Goal: Use online tool/utility: Utilize a website feature to perform a specific function

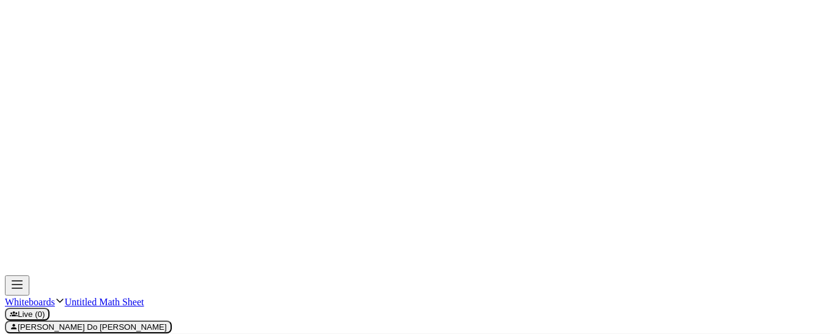
drag, startPoint x: 38, startPoint y: 100, endPoint x: 31, endPoint y: 109, distance: 11.7
drag, startPoint x: 30, startPoint y: 93, endPoint x: 21, endPoint y: 110, distance: 19.4
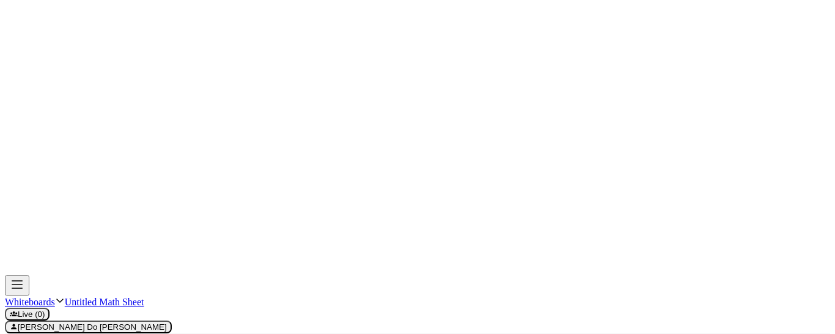
drag, startPoint x: 23, startPoint y: 95, endPoint x: 19, endPoint y: 104, distance: 10.1
drag, startPoint x: 16, startPoint y: 94, endPoint x: 24, endPoint y: 105, distance: 13.5
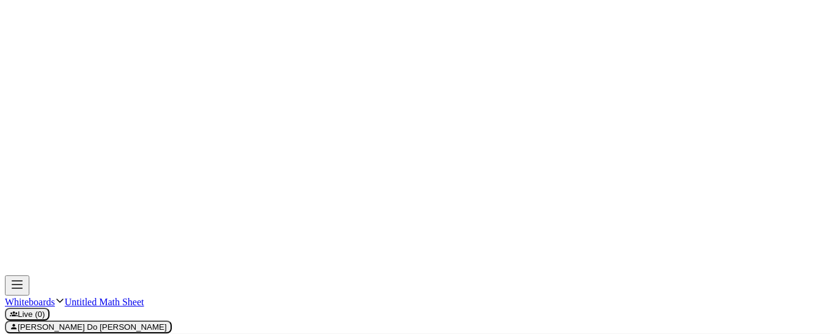
drag, startPoint x: 32, startPoint y: 95, endPoint x: 39, endPoint y: 95, distance: 6.7
drag, startPoint x: 22, startPoint y: 120, endPoint x: 16, endPoint y: 130, distance: 11.5
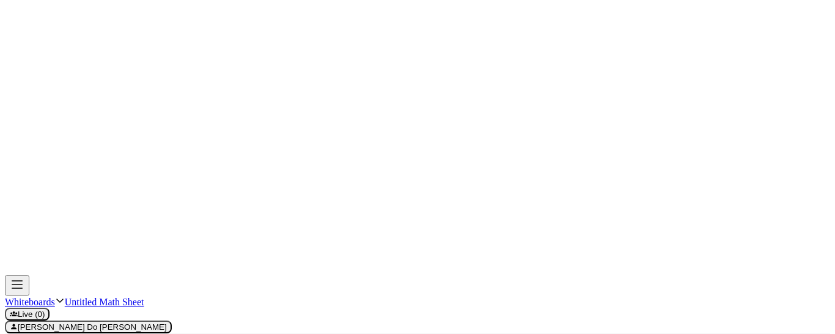
drag, startPoint x: 15, startPoint y: 122, endPoint x: 23, endPoint y: 130, distance: 11.7
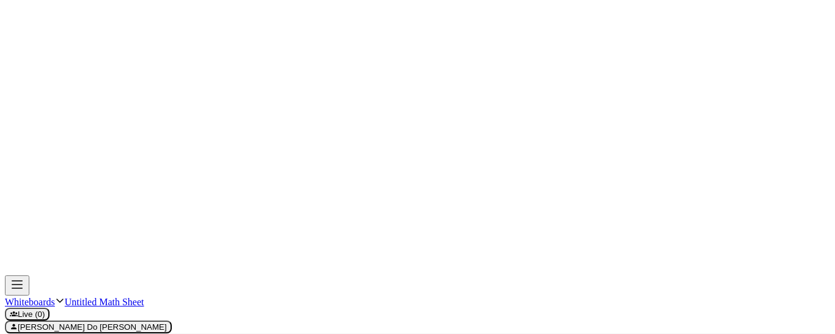
drag, startPoint x: 53, startPoint y: 114, endPoint x: 58, endPoint y: 130, distance: 16.8
drag, startPoint x: 19, startPoint y: 152, endPoint x: 12, endPoint y: 162, distance: 12.7
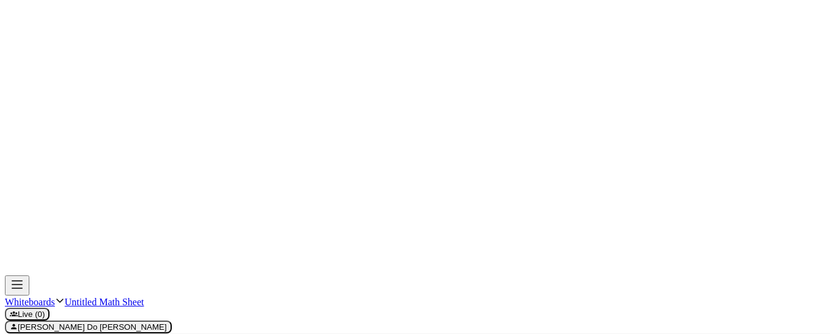
drag, startPoint x: 10, startPoint y: 150, endPoint x: 20, endPoint y: 161, distance: 14.3
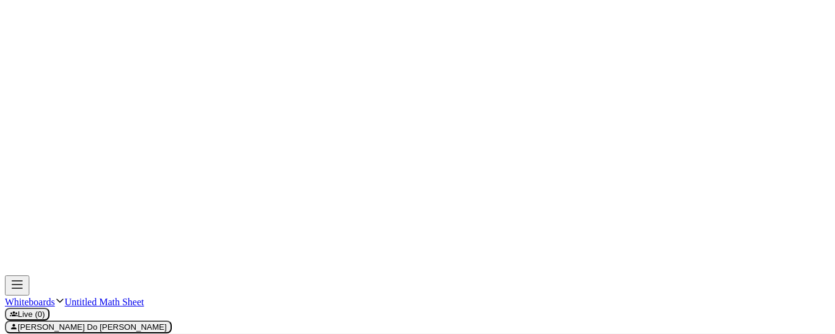
drag, startPoint x: 54, startPoint y: 144, endPoint x: 61, endPoint y: 159, distance: 16.1
drag, startPoint x: 18, startPoint y: 172, endPoint x: 11, endPoint y: 185, distance: 15.0
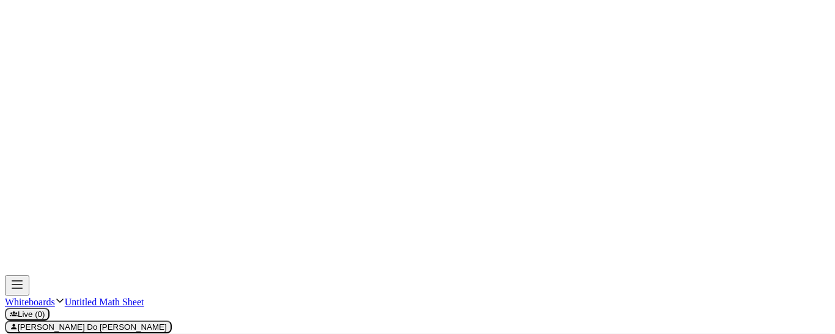
drag, startPoint x: 32, startPoint y: 180, endPoint x: 39, endPoint y: 180, distance: 6.8
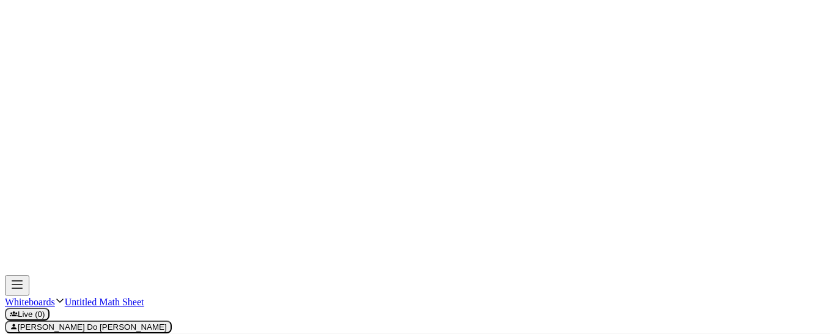
drag, startPoint x: 50, startPoint y: 173, endPoint x: 57, endPoint y: 177, distance: 8.2
drag, startPoint x: 231, startPoint y: 104, endPoint x: 241, endPoint y: 289, distance: 185.5
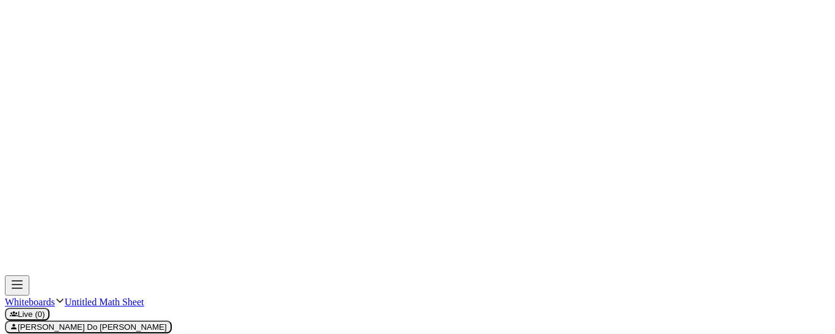
drag, startPoint x: 145, startPoint y: 259, endPoint x: 490, endPoint y: 251, distance: 345.0
drag, startPoint x: 485, startPoint y: 245, endPoint x: 485, endPoint y: 256, distance: 10.4
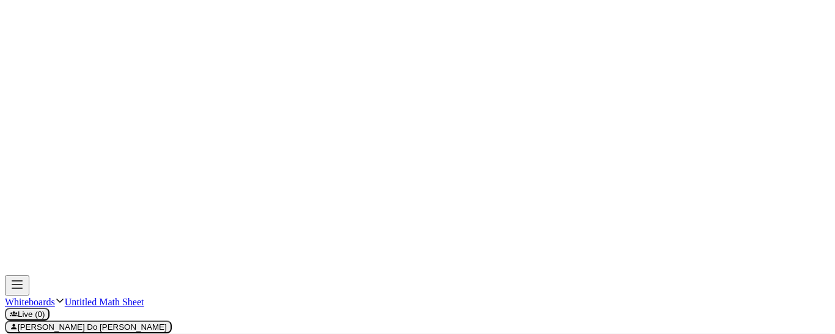
drag, startPoint x: 485, startPoint y: 245, endPoint x: 485, endPoint y: 259, distance: 13.5
drag, startPoint x: 497, startPoint y: 257, endPoint x: 493, endPoint y: 268, distance: 11.8
drag, startPoint x: 491, startPoint y: 259, endPoint x: 498, endPoint y: 265, distance: 9.6
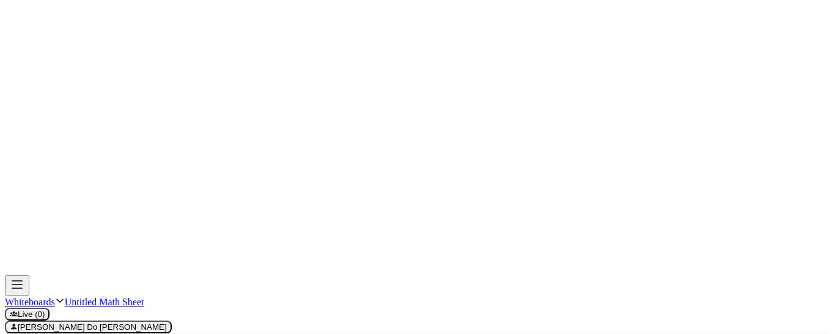
drag, startPoint x: 205, startPoint y: 91, endPoint x: 209, endPoint y: 96, distance: 6.6
drag, startPoint x: 212, startPoint y: 91, endPoint x: 205, endPoint y: 107, distance: 18.1
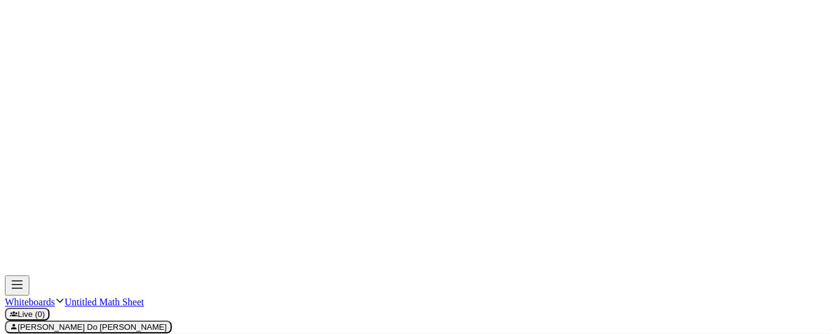
drag, startPoint x: 68, startPoint y: 149, endPoint x: 67, endPoint y: 171, distance: 22.7
drag, startPoint x: 102, startPoint y: 146, endPoint x: 106, endPoint y: 174, distance: 28.4
drag, startPoint x: 112, startPoint y: 152, endPoint x: 119, endPoint y: 167, distance: 16.7
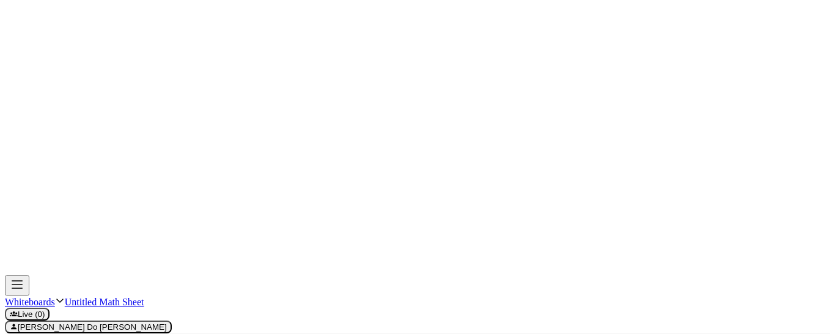
drag, startPoint x: 129, startPoint y: 163, endPoint x: 124, endPoint y: 173, distance: 10.9
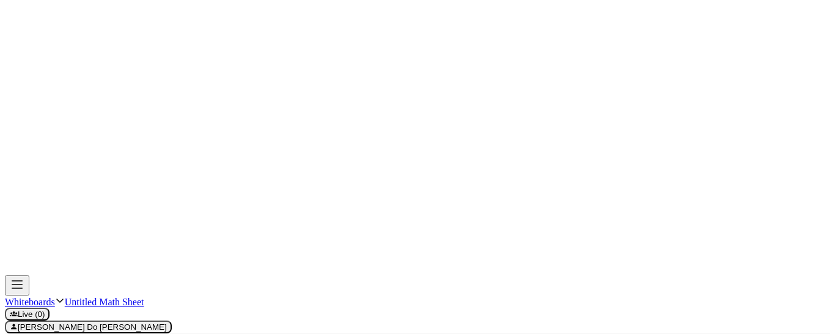
drag, startPoint x: 152, startPoint y: 143, endPoint x: 152, endPoint y: 172, distance: 29.4
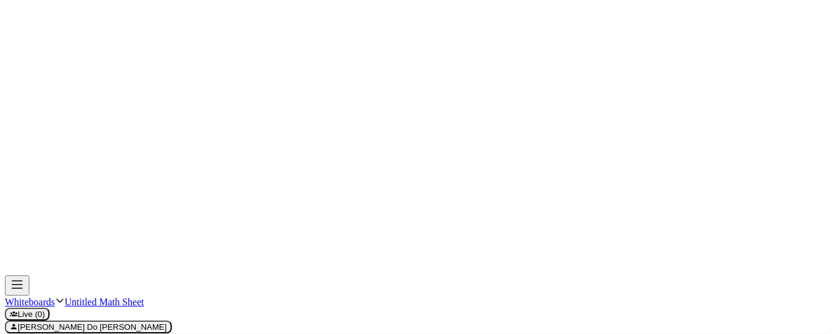
drag, startPoint x: 275, startPoint y: 249, endPoint x: 275, endPoint y: 257, distance: 8.6
drag, startPoint x: 328, startPoint y: 245, endPoint x: 330, endPoint y: 256, distance: 11.7
drag, startPoint x: 388, startPoint y: 240, endPoint x: 388, endPoint y: 254, distance: 14.1
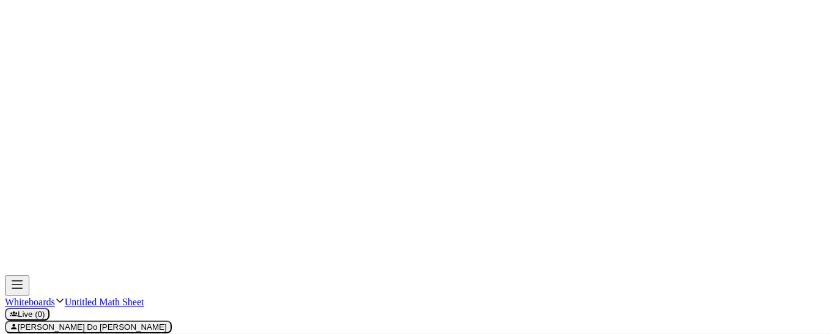
drag, startPoint x: 445, startPoint y: 243, endPoint x: 445, endPoint y: 257, distance: 14.1
drag, startPoint x: 232, startPoint y: 225, endPoint x: 238, endPoint y: 223, distance: 6.4
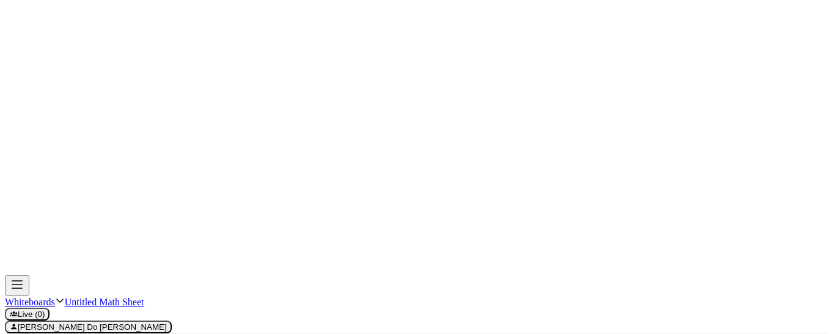
drag, startPoint x: 223, startPoint y: 130, endPoint x: 232, endPoint y: 130, distance: 9.2
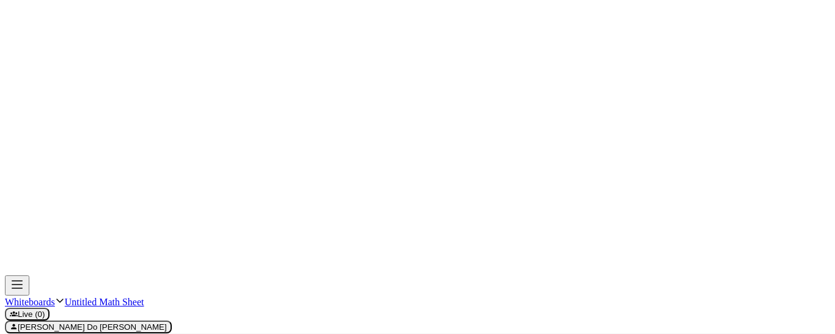
drag, startPoint x: 226, startPoint y: 308, endPoint x: 345, endPoint y: 296, distance: 119.8
drag, startPoint x: 345, startPoint y: 125, endPoint x: 311, endPoint y: 126, distance: 34.2
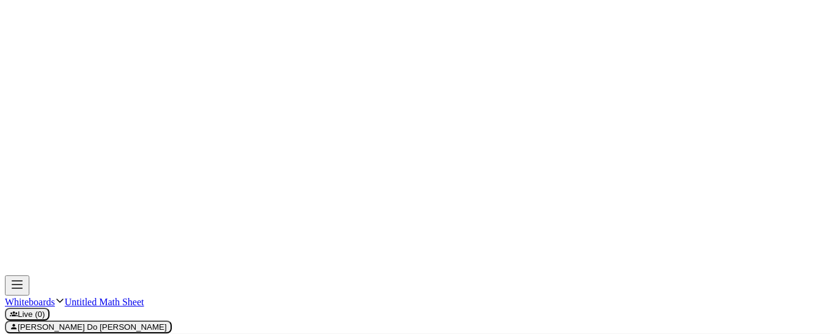
drag, startPoint x: 561, startPoint y: 128, endPoint x: 657, endPoint y: 122, distance: 96.2
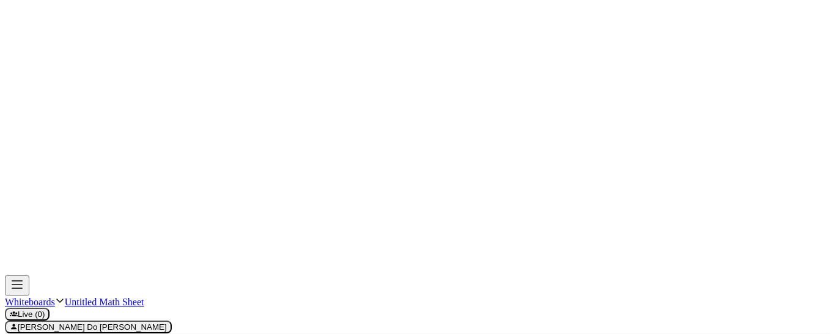
drag, startPoint x: 54, startPoint y: 100, endPoint x: 61, endPoint y: 100, distance: 6.8
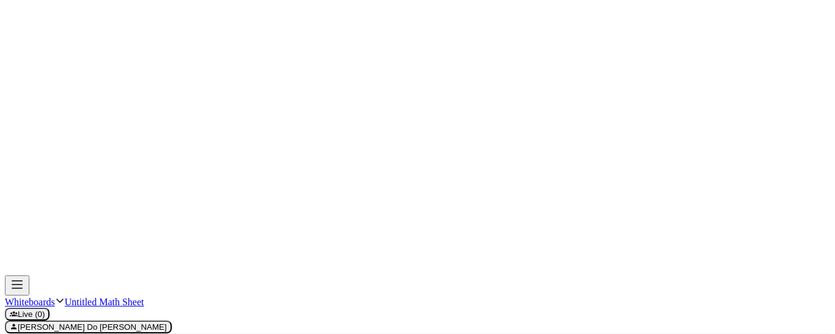
drag, startPoint x: 72, startPoint y: 91, endPoint x: 81, endPoint y: 112, distance: 22.7
drag, startPoint x: 95, startPoint y: 96, endPoint x: 89, endPoint y: 109, distance: 14.5
drag, startPoint x: 88, startPoint y: 97, endPoint x: 97, endPoint y: 106, distance: 13.4
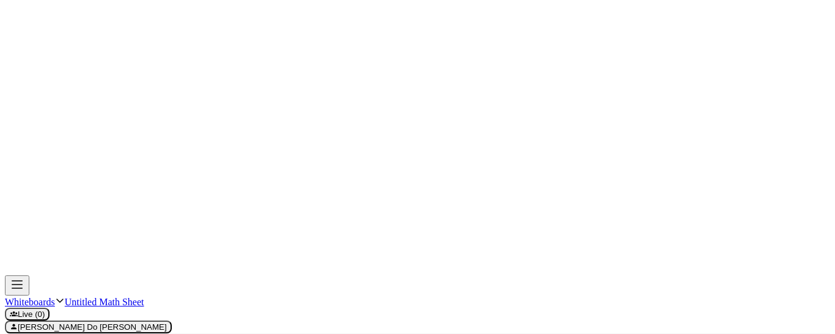
drag, startPoint x: 108, startPoint y: 85, endPoint x: 110, endPoint y: 95, distance: 10.0
drag, startPoint x: 119, startPoint y: 103, endPoint x: 128, endPoint y: 103, distance: 9.2
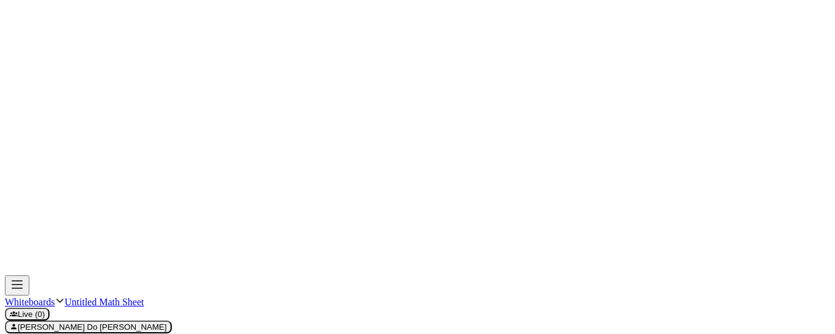
drag, startPoint x: 124, startPoint y: 98, endPoint x: 125, endPoint y: 110, distance: 11.7
drag, startPoint x: 142, startPoint y: 100, endPoint x: 150, endPoint y: 98, distance: 8.2
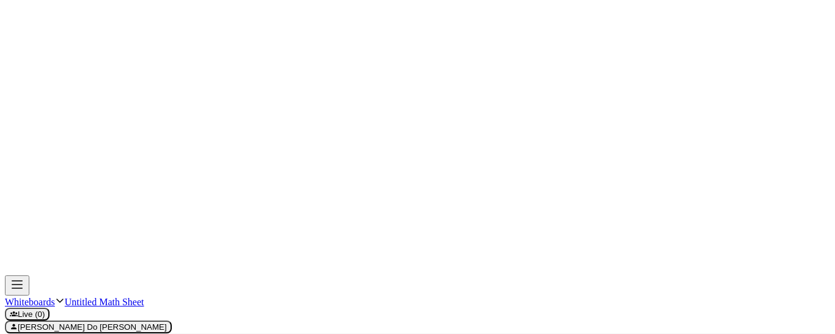
drag, startPoint x: 158, startPoint y: 101, endPoint x: 165, endPoint y: 108, distance: 9.5
drag, startPoint x: 158, startPoint y: 106, endPoint x: 165, endPoint y: 100, distance: 9.1
drag, startPoint x: 50, startPoint y: 114, endPoint x: 170, endPoint y: 121, distance: 120.7
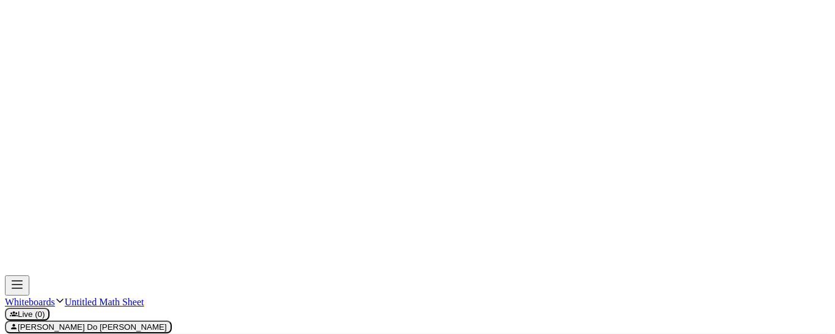
drag, startPoint x: 10, startPoint y: 95, endPoint x: 15, endPoint y: 103, distance: 9.7
drag, startPoint x: 17, startPoint y: 96, endPoint x: 10, endPoint y: 117, distance: 22.4
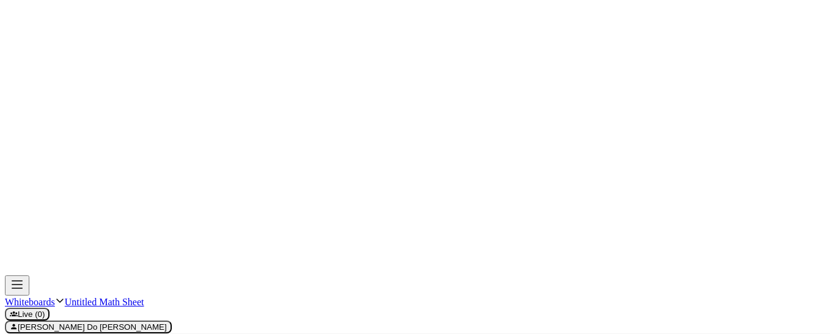
drag, startPoint x: 23, startPoint y: 94, endPoint x: 29, endPoint y: 94, distance: 6.8
drag, startPoint x: 86, startPoint y: 112, endPoint x: 100, endPoint y: 112, distance: 13.5
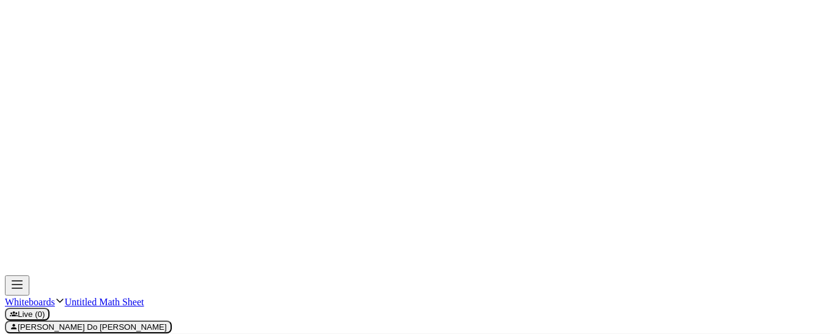
drag, startPoint x: 158, startPoint y: 111, endPoint x: 167, endPoint y: 110, distance: 8.6
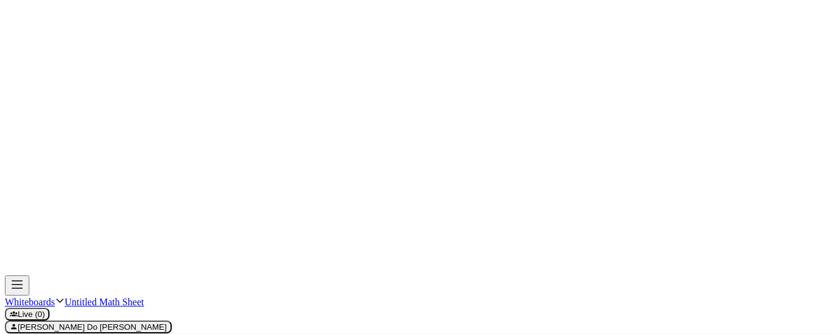
drag, startPoint x: 94, startPoint y: 144, endPoint x: 88, endPoint y: 131, distance: 14.0
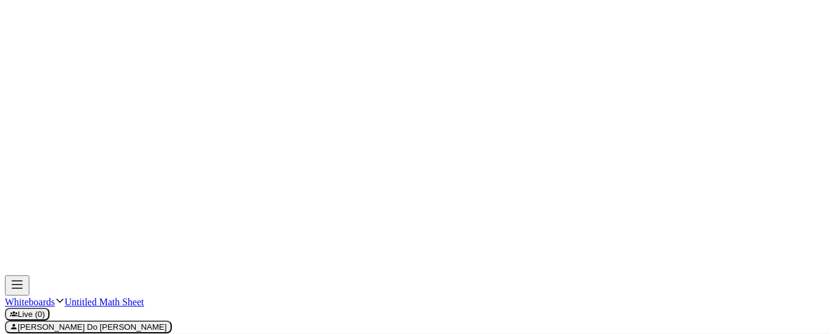
drag, startPoint x: 56, startPoint y: 140, endPoint x: 65, endPoint y: 139, distance: 8.6
drag, startPoint x: 73, startPoint y: 133, endPoint x: 76, endPoint y: 150, distance: 17.3
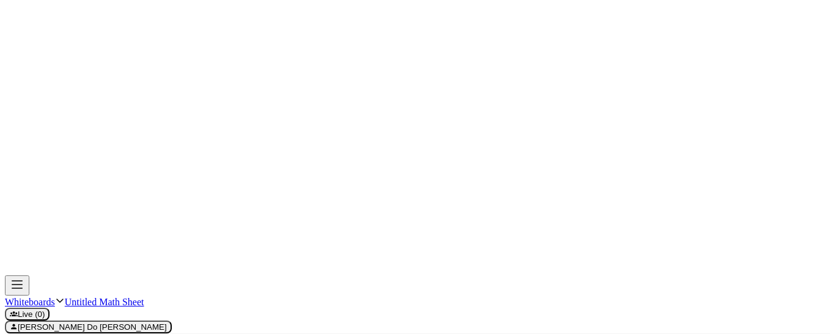
drag, startPoint x: 94, startPoint y: 150, endPoint x: 90, endPoint y: 138, distance: 13.0
drag, startPoint x: 106, startPoint y: 120, endPoint x: 109, endPoint y: 132, distance: 12.0
drag, startPoint x: 120, startPoint y: 142, endPoint x: 136, endPoint y: 142, distance: 15.9
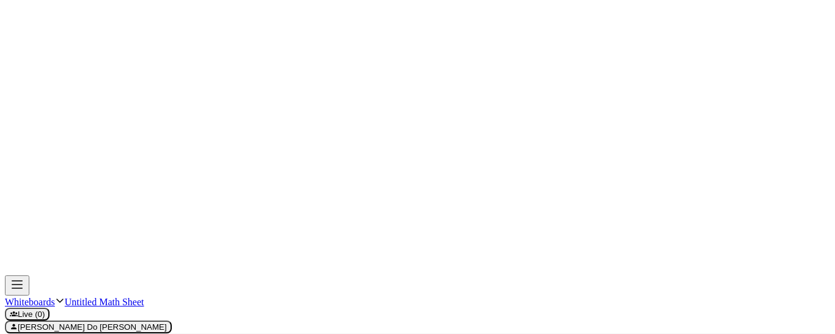
drag, startPoint x: 130, startPoint y: 138, endPoint x: 130, endPoint y: 147, distance: 9.2
drag, startPoint x: 149, startPoint y: 138, endPoint x: 157, endPoint y: 134, distance: 8.5
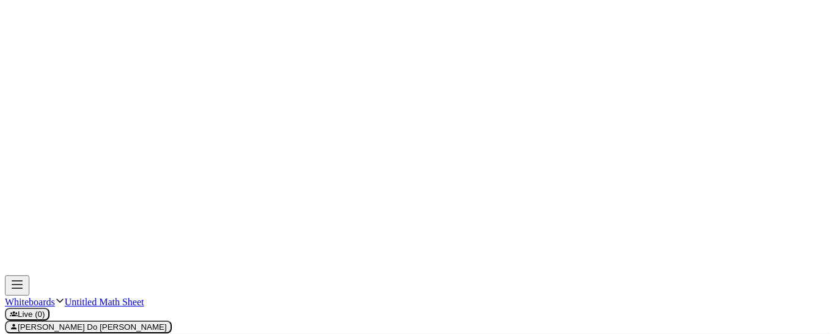
drag, startPoint x: 176, startPoint y: 146, endPoint x: 171, endPoint y: 136, distance: 10.9
drag, startPoint x: 91, startPoint y: 150, endPoint x: 109, endPoint y: 126, distance: 30.6
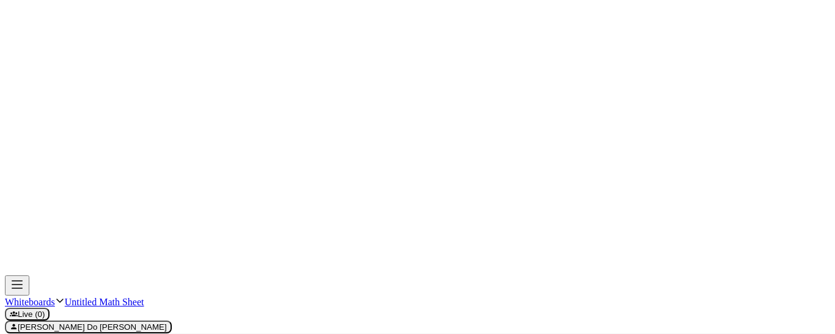
drag, startPoint x: 67, startPoint y: 174, endPoint x: 76, endPoint y: 174, distance: 9.2
drag, startPoint x: 90, startPoint y: 164, endPoint x: 94, endPoint y: 182, distance: 17.6
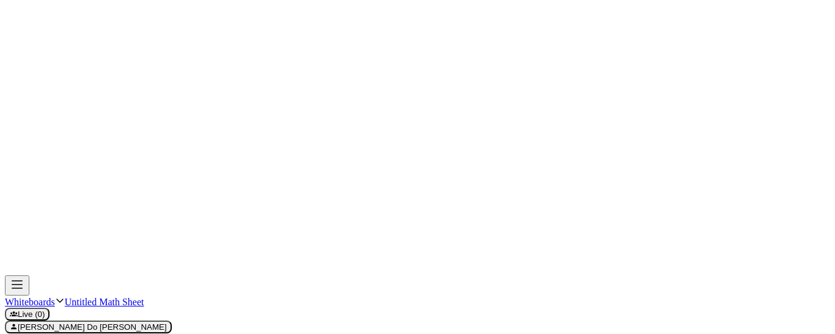
drag, startPoint x: 106, startPoint y: 173, endPoint x: 114, endPoint y: 173, distance: 7.9
drag, startPoint x: 111, startPoint y: 168, endPoint x: 111, endPoint y: 180, distance: 12.2
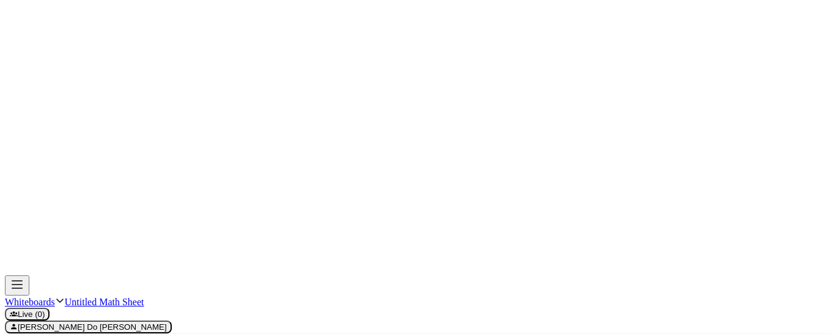
drag, startPoint x: 127, startPoint y: 171, endPoint x: 135, endPoint y: 170, distance: 8.6
drag, startPoint x: 108, startPoint y: 202, endPoint x: 106, endPoint y: 218, distance: 16.0
drag, startPoint x: 20, startPoint y: 297, endPoint x: 15, endPoint y: 285, distance: 13.4
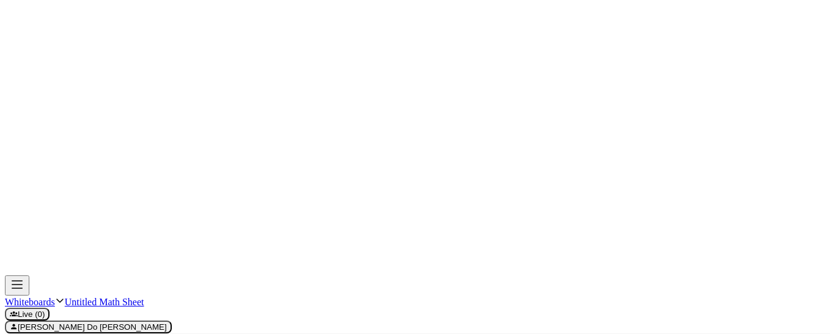
drag, startPoint x: 11, startPoint y: 276, endPoint x: 12, endPoint y: 301, distance: 25.7
drag, startPoint x: 28, startPoint y: 293, endPoint x: 25, endPoint y: 303, distance: 10.7
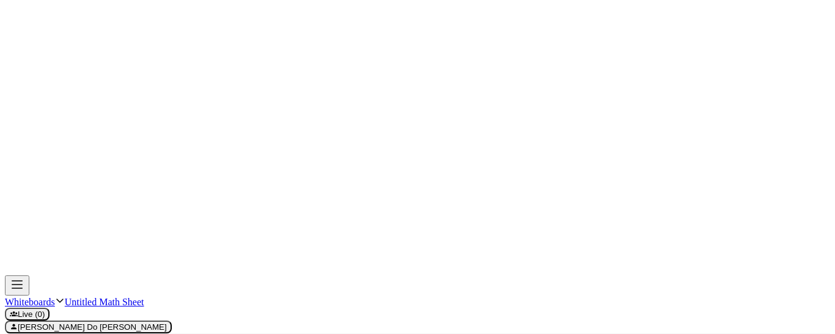
drag, startPoint x: 36, startPoint y: 281, endPoint x: 42, endPoint y: 280, distance: 6.2
drag, startPoint x: 37, startPoint y: 279, endPoint x: 57, endPoint y: 299, distance: 28.6
drag, startPoint x: 62, startPoint y: 295, endPoint x: 59, endPoint y: 305, distance: 9.5
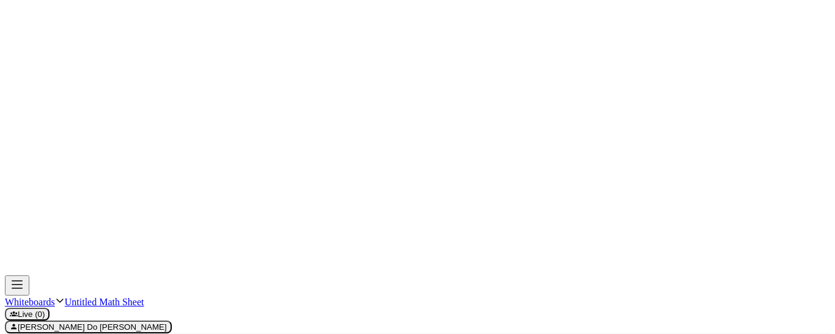
drag, startPoint x: 69, startPoint y: 275, endPoint x: 70, endPoint y: 290, distance: 15.3
drag, startPoint x: 84, startPoint y: 294, endPoint x: 83, endPoint y: 302, distance: 8.6
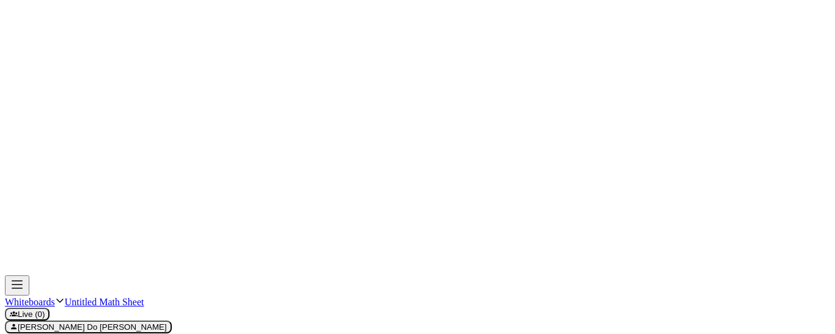
drag, startPoint x: 92, startPoint y: 276, endPoint x: 100, endPoint y: 295, distance: 21.1
drag, startPoint x: 107, startPoint y: 294, endPoint x: 105, endPoint y: 302, distance: 8.9
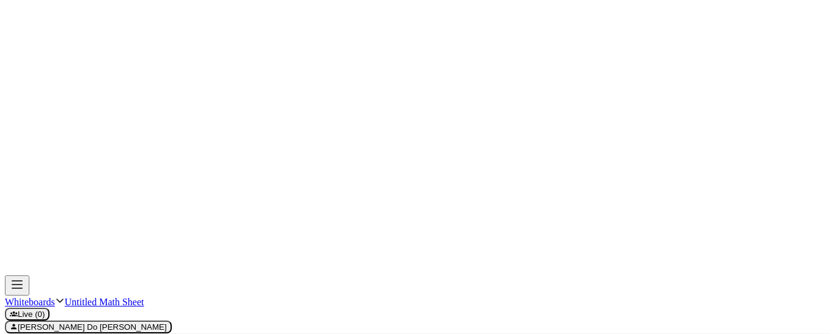
drag, startPoint x: 135, startPoint y: 268, endPoint x: 135, endPoint y: 296, distance: 27.5
drag, startPoint x: 12, startPoint y: 254, endPoint x: 109, endPoint y: 254, distance: 96.6
drag, startPoint x: 390, startPoint y: 106, endPoint x: 384, endPoint y: 294, distance: 187.8
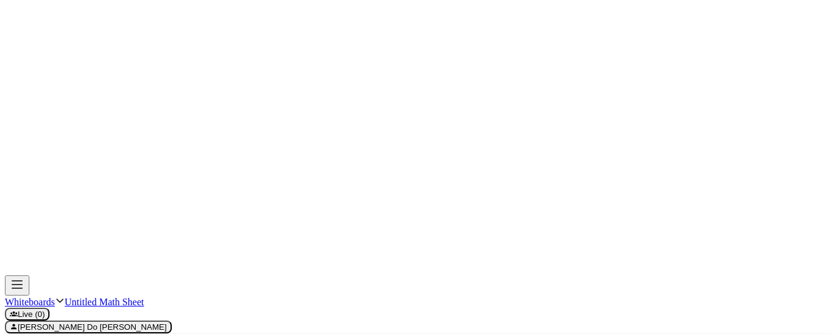
drag, startPoint x: 286, startPoint y: 253, endPoint x: 590, endPoint y: 238, distance: 304.2
drag, startPoint x: 380, startPoint y: 261, endPoint x: 523, endPoint y: 254, distance: 143.9
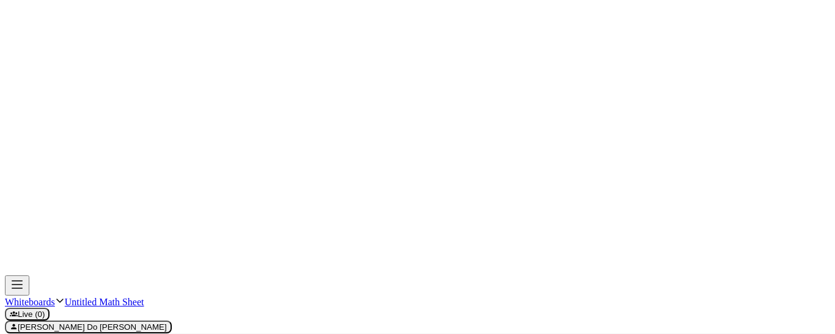
drag, startPoint x: 382, startPoint y: 251, endPoint x: 396, endPoint y: 195, distance: 57.2
drag, startPoint x: 393, startPoint y: 208, endPoint x: 394, endPoint y: 238, distance: 30.0
drag, startPoint x: 397, startPoint y: 194, endPoint x: 404, endPoint y: 241, distance: 47.5
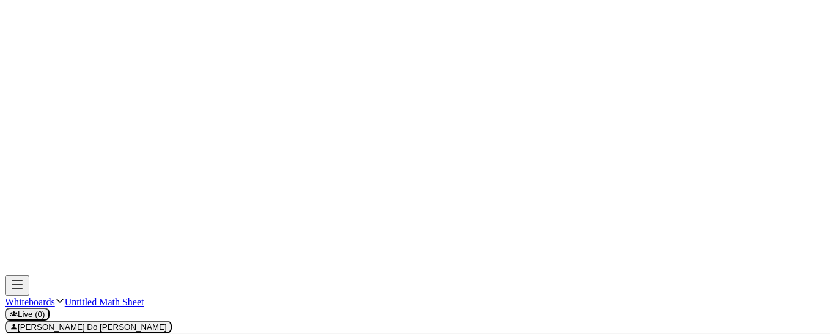
drag, startPoint x: 401, startPoint y: 169, endPoint x: 414, endPoint y: 229, distance: 61.3
drag, startPoint x: 383, startPoint y: 206, endPoint x: 394, endPoint y: 206, distance: 11.6
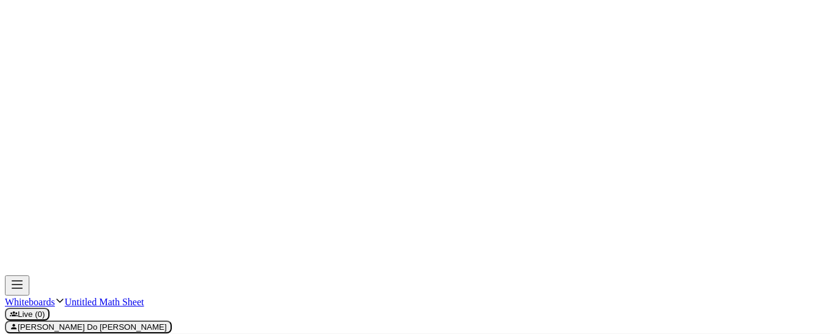
drag, startPoint x: 383, startPoint y: 185, endPoint x: 398, endPoint y: 184, distance: 14.7
drag, startPoint x: 387, startPoint y: 162, endPoint x: 401, endPoint y: 160, distance: 14.2
drag, startPoint x: 388, startPoint y: 131, endPoint x: 410, endPoint y: 131, distance: 21.4
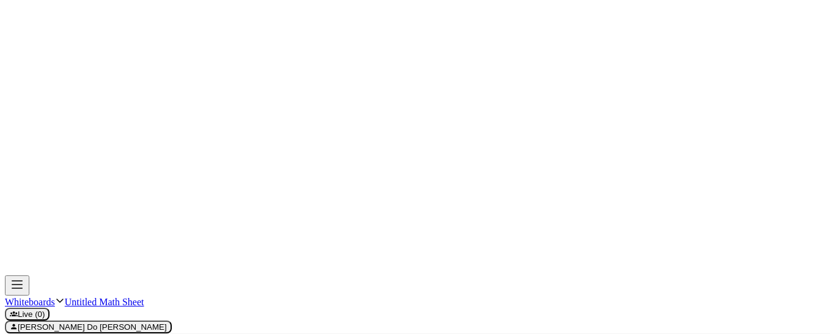
drag, startPoint x: 389, startPoint y: 105, endPoint x: 446, endPoint y: 106, distance: 56.9
drag, startPoint x: 456, startPoint y: 118, endPoint x: 469, endPoint y: 241, distance: 123.6
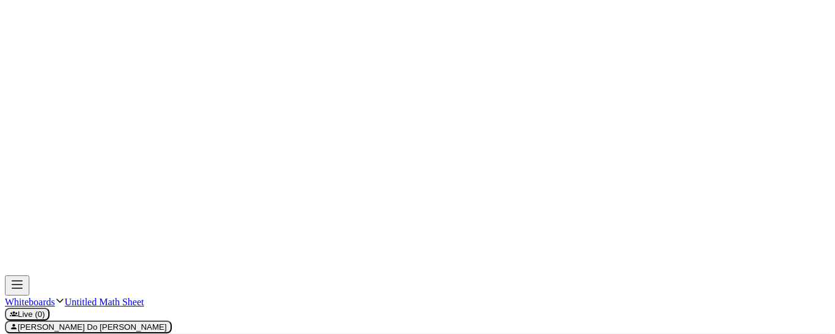
drag, startPoint x: 470, startPoint y: 143, endPoint x: 478, endPoint y: 234, distance: 90.8
drag, startPoint x: 482, startPoint y: 163, endPoint x: 490, endPoint y: 235, distance: 73.1
drag, startPoint x: 498, startPoint y: 208, endPoint x: 500, endPoint y: 232, distance: 24.5
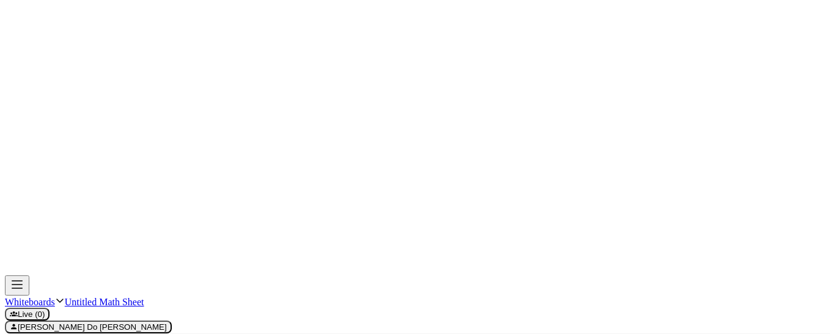
drag, startPoint x: 501, startPoint y: 243, endPoint x: 499, endPoint y: 260, distance: 17.3
drag, startPoint x: 385, startPoint y: 242, endPoint x: 585, endPoint y: 242, distance: 200.0
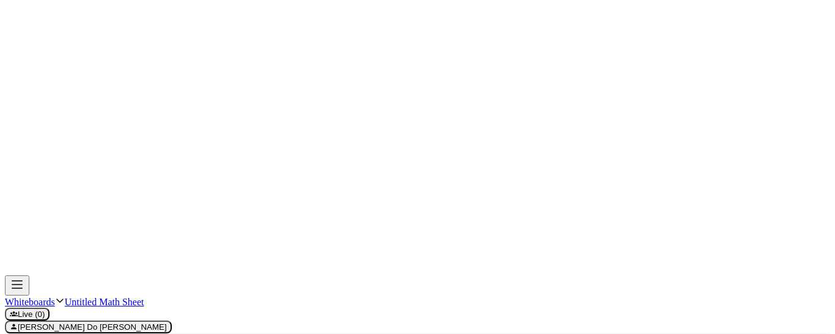
drag, startPoint x: 452, startPoint y: 113, endPoint x: 471, endPoint y: 146, distance: 38.1
drag, startPoint x: 380, startPoint y: 259, endPoint x: 445, endPoint y: 104, distance: 167.5
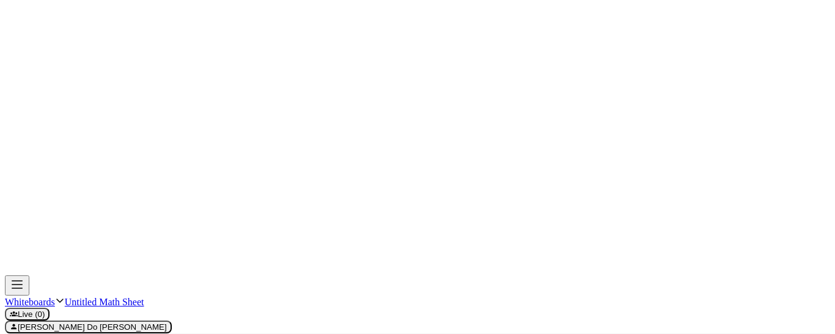
drag, startPoint x: 445, startPoint y: 110, endPoint x: 461, endPoint y: 127, distance: 23.8
drag, startPoint x: 460, startPoint y: 127, endPoint x: 394, endPoint y: 125, distance: 66.1
drag, startPoint x: 471, startPoint y: 144, endPoint x: 384, endPoint y: 153, distance: 87.9
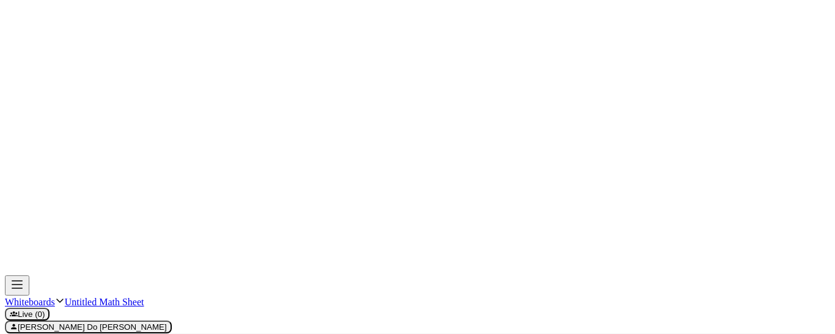
drag, startPoint x: 484, startPoint y: 166, endPoint x: 382, endPoint y: 173, distance: 102.4
drag, startPoint x: 489, startPoint y: 183, endPoint x: 388, endPoint y: 187, distance: 101.0
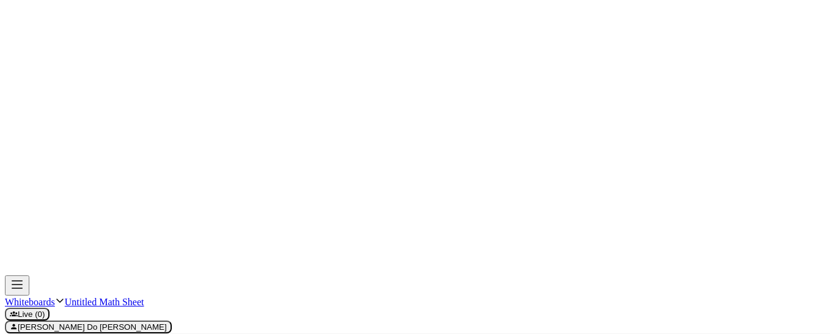
drag, startPoint x: 283, startPoint y: 113, endPoint x: 283, endPoint y: 137, distance: 24.5
drag, startPoint x: 300, startPoint y: 126, endPoint x: 297, endPoint y: 133, distance: 7.7
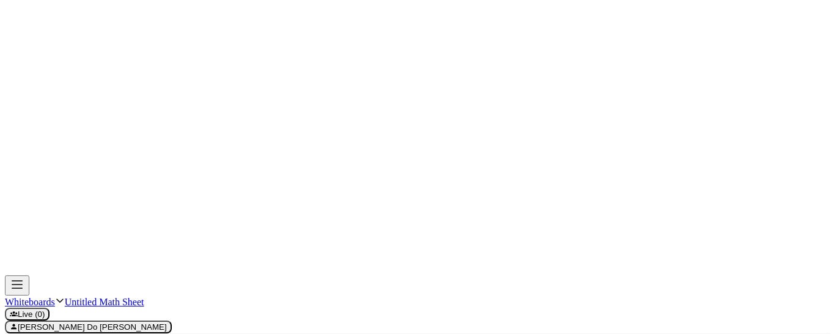
drag, startPoint x: 318, startPoint y: 112, endPoint x: 319, endPoint y: 135, distance: 22.7
drag, startPoint x: 297, startPoint y: 98, endPoint x: 287, endPoint y: 109, distance: 14.3
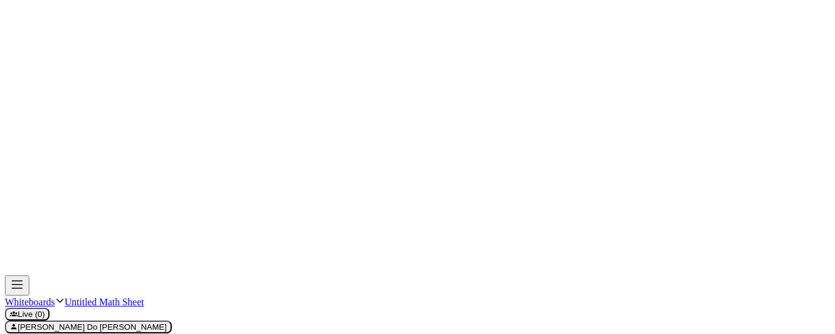
drag, startPoint x: 286, startPoint y: 98, endPoint x: 294, endPoint y: 108, distance: 13.5
drag, startPoint x: 306, startPoint y: 95, endPoint x: 311, endPoint y: 101, distance: 7.0
drag, startPoint x: 312, startPoint y: 95, endPoint x: 306, endPoint y: 108, distance: 15.0
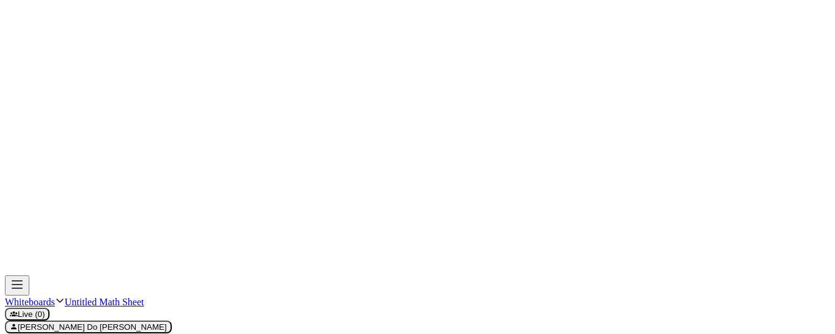
drag, startPoint x: 338, startPoint y: 107, endPoint x: 341, endPoint y: 262, distance: 154.7
drag, startPoint x: 341, startPoint y: 262, endPoint x: 572, endPoint y: 259, distance: 231.8
drag, startPoint x: 446, startPoint y: 265, endPoint x: 441, endPoint y: 306, distance: 41.3
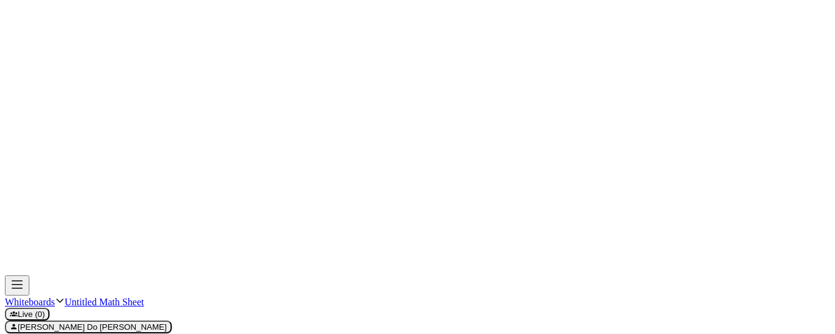
drag, startPoint x: 448, startPoint y: 264, endPoint x: 461, endPoint y: 302, distance: 40.2
drag, startPoint x: 336, startPoint y: 130, endPoint x: 552, endPoint y: 106, distance: 217.2
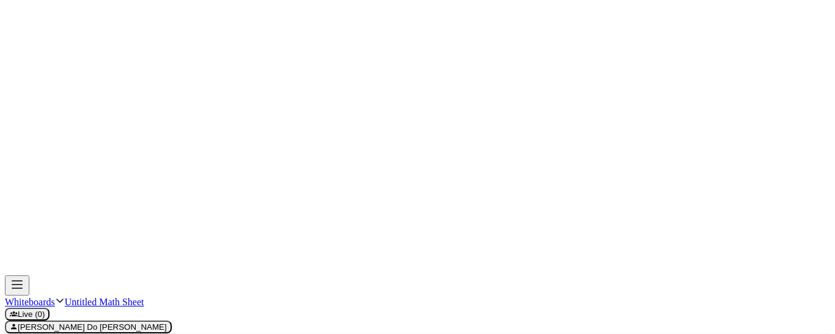
drag, startPoint x: 341, startPoint y: 175, endPoint x: 521, endPoint y: 179, distance: 180.4
drag, startPoint x: 316, startPoint y: 174, endPoint x: 323, endPoint y: 187, distance: 14.5
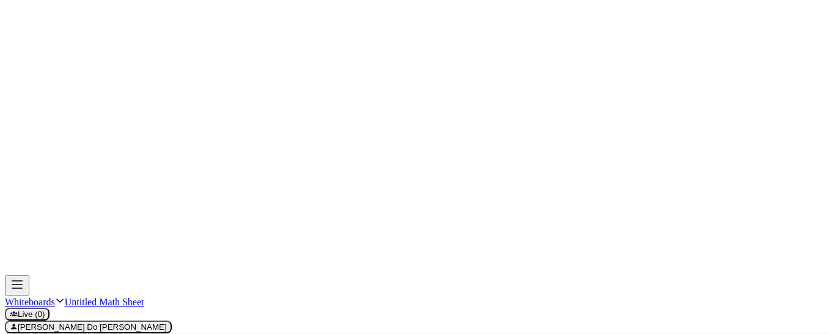
drag, startPoint x: 379, startPoint y: 179, endPoint x: 375, endPoint y: 193, distance: 14.5
drag, startPoint x: 420, startPoint y: 187, endPoint x: 407, endPoint y: 222, distance: 37.4
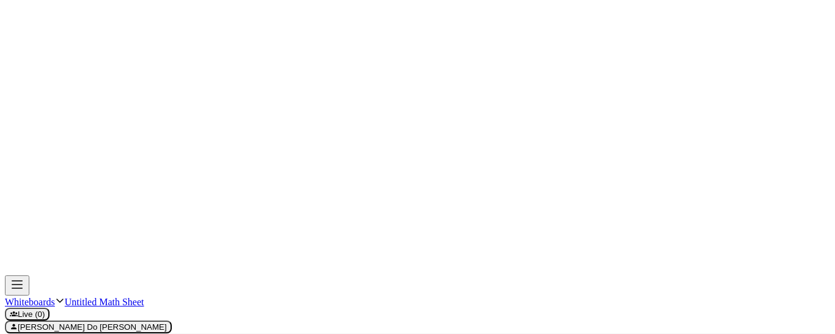
drag, startPoint x: 460, startPoint y: 196, endPoint x: 453, endPoint y: 220, distance: 25.0
drag, startPoint x: 20, startPoint y: 95, endPoint x: 19, endPoint y: 110, distance: 15.3
drag, startPoint x: 15, startPoint y: 116, endPoint x: 50, endPoint y: 116, distance: 34.2
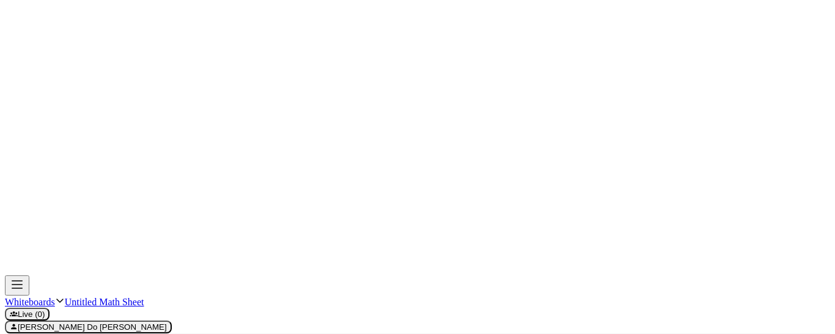
drag, startPoint x: 28, startPoint y: 123, endPoint x: 28, endPoint y: 141, distance: 18.4
drag, startPoint x: 64, startPoint y: 102, endPoint x: 57, endPoint y: 111, distance: 11.4
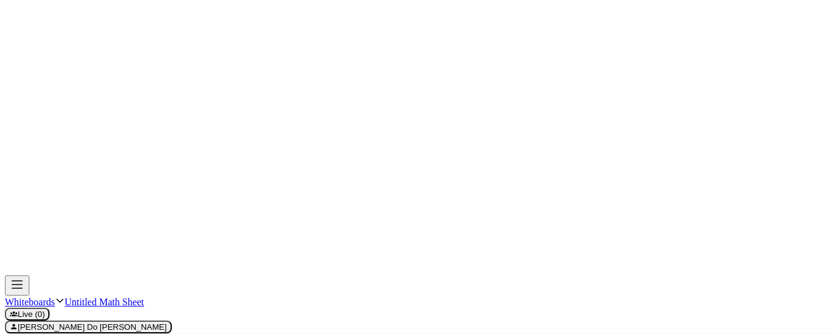
drag, startPoint x: 57, startPoint y: 105, endPoint x: 62, endPoint y: 109, distance: 6.9
drag, startPoint x: 70, startPoint y: 93, endPoint x: 75, endPoint y: 101, distance: 9.3
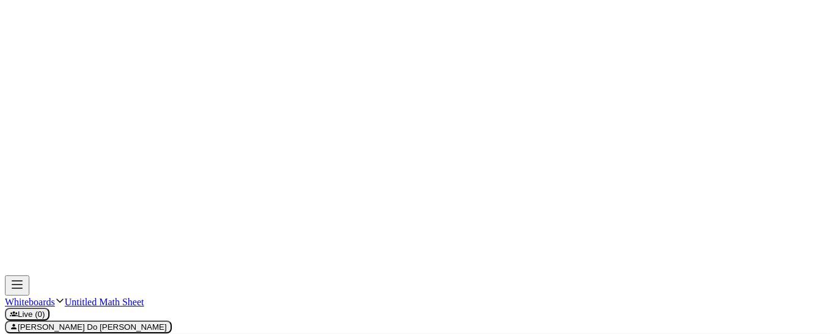
drag, startPoint x: 98, startPoint y: 98, endPoint x: 95, endPoint y: 115, distance: 17.5
drag, startPoint x: 118, startPoint y: 101, endPoint x: 110, endPoint y: 115, distance: 16.2
drag, startPoint x: 109, startPoint y: 101, endPoint x: 120, endPoint y: 112, distance: 16.0
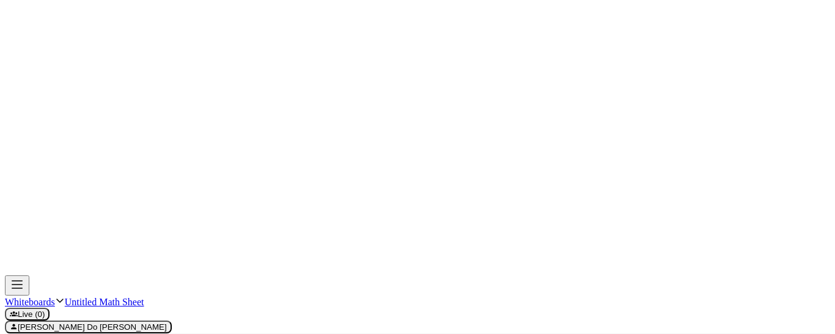
drag, startPoint x: 129, startPoint y: 108, endPoint x: 138, endPoint y: 108, distance: 8.6
drag, startPoint x: 133, startPoint y: 102, endPoint x: 133, endPoint y: 113, distance: 10.4
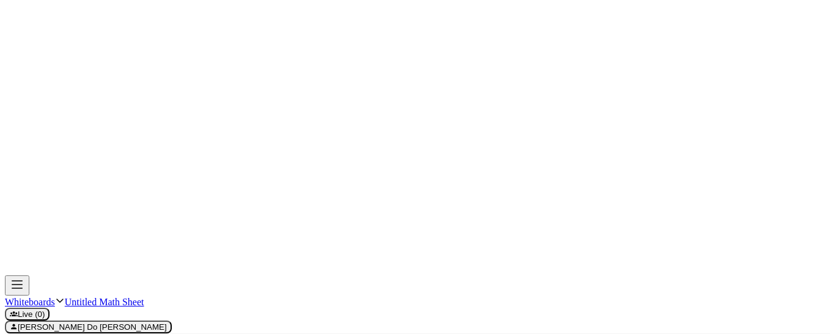
drag, startPoint x: 153, startPoint y: 99, endPoint x: 158, endPoint y: 114, distance: 15.7
drag, startPoint x: 448, startPoint y: 260, endPoint x: 442, endPoint y: 171, distance: 88.8
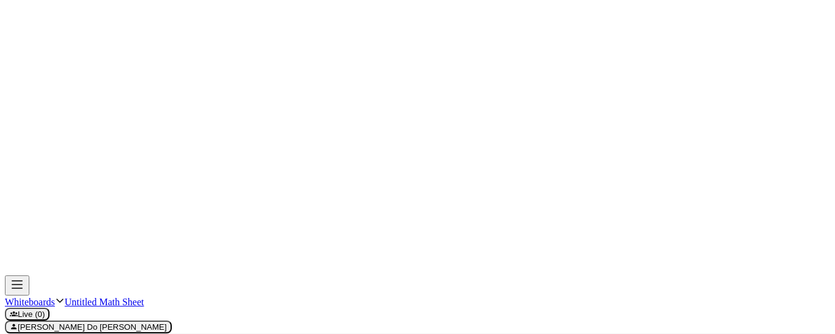
drag, startPoint x: 441, startPoint y: 169, endPoint x: 442, endPoint y: 178, distance: 8.6
drag, startPoint x: 331, startPoint y: 173, endPoint x: 345, endPoint y: 175, distance: 14.3
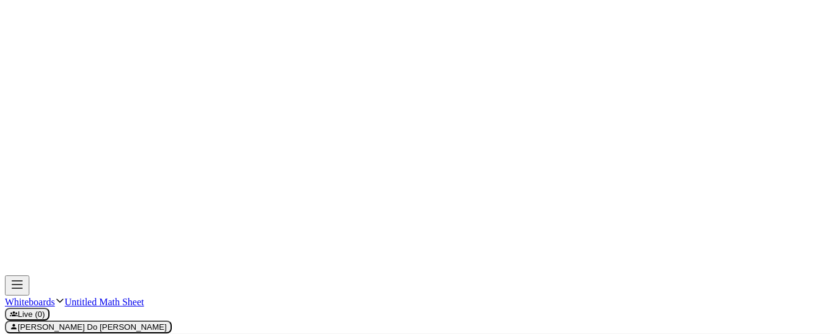
drag, startPoint x: 136, startPoint y: 133, endPoint x: 168, endPoint y: 132, distance: 31.8
drag, startPoint x: 136, startPoint y: 136, endPoint x: 170, endPoint y: 135, distance: 33.6
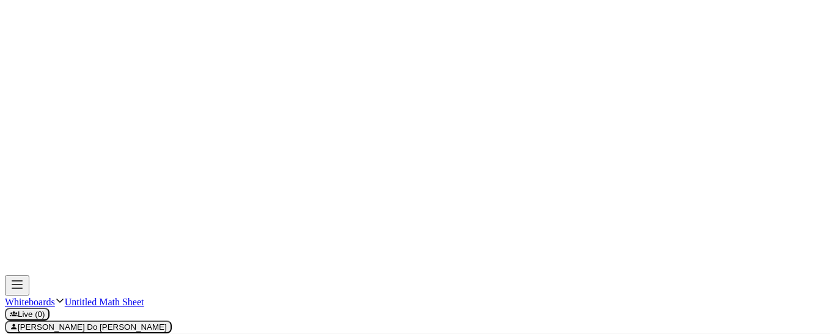
drag, startPoint x: 54, startPoint y: 126, endPoint x: 64, endPoint y: 126, distance: 9.8
drag, startPoint x: 48, startPoint y: 207, endPoint x: 58, endPoint y: 219, distance: 16.1
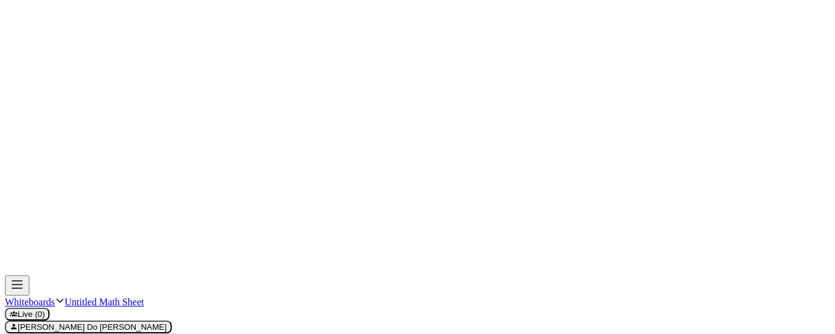
drag, startPoint x: 61, startPoint y: 209, endPoint x: 56, endPoint y: 228, distance: 19.6
drag, startPoint x: 70, startPoint y: 184, endPoint x: 73, endPoint y: 198, distance: 14.5
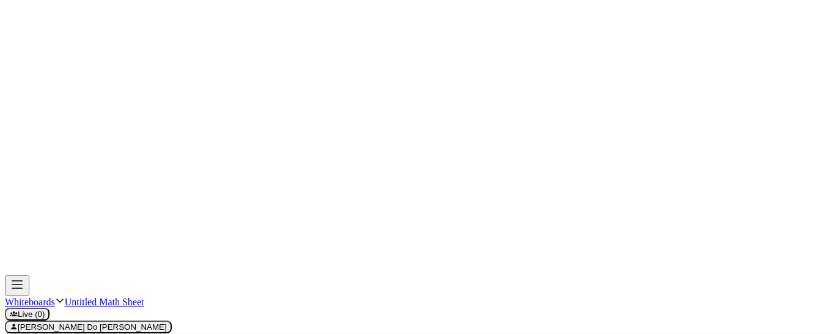
drag, startPoint x: 336, startPoint y: 116, endPoint x: 547, endPoint y: 121, distance: 211.6
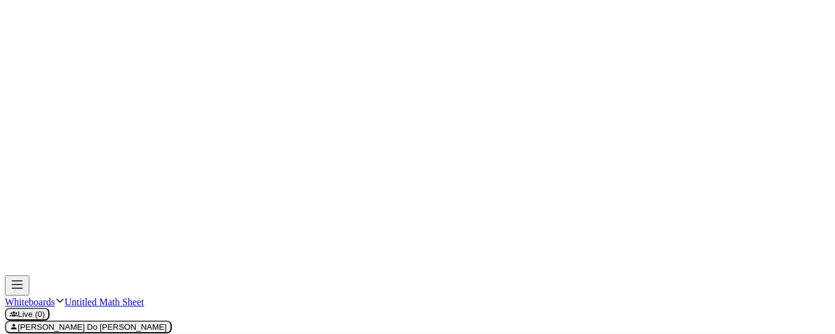
drag, startPoint x: 662, startPoint y: 95, endPoint x: 667, endPoint y: 106, distance: 12.0
drag, startPoint x: 681, startPoint y: 95, endPoint x: 679, endPoint y: 102, distance: 6.8
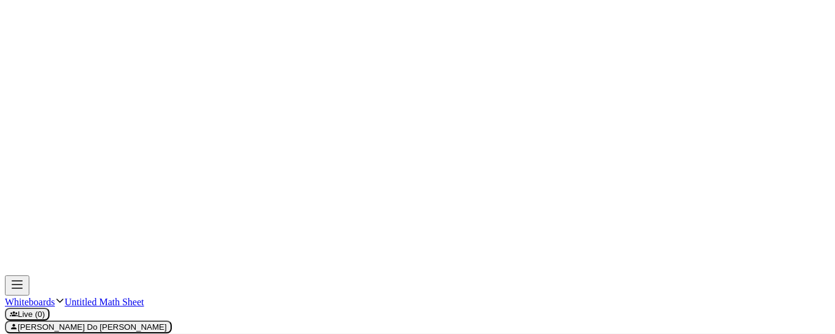
drag, startPoint x: 627, startPoint y: 166, endPoint x: 615, endPoint y: 171, distance: 13.4
drag, startPoint x: 680, startPoint y: 163, endPoint x: 691, endPoint y: 162, distance: 11.0
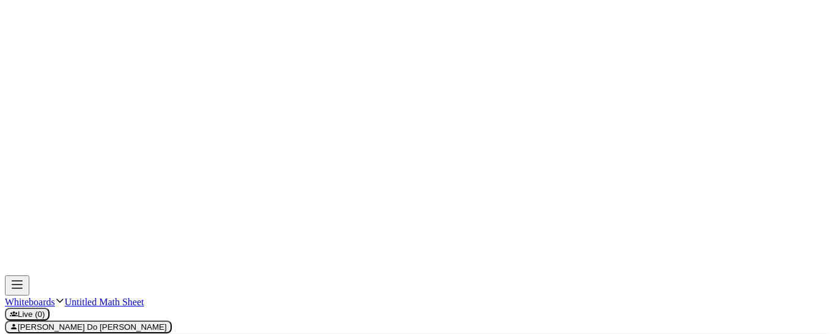
drag, startPoint x: 680, startPoint y: 155, endPoint x: 689, endPoint y: 154, distance: 9.2
drag, startPoint x: 635, startPoint y: 223, endPoint x: 629, endPoint y: 229, distance: 9.5
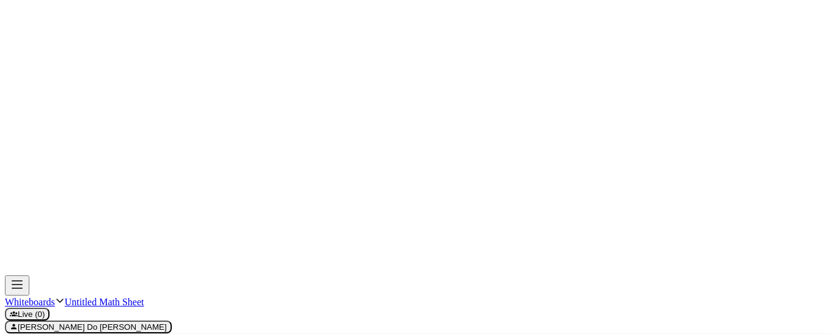
drag, startPoint x: 677, startPoint y: 209, endPoint x: 682, endPoint y: 224, distance: 16.1
drag, startPoint x: 189, startPoint y: 135, endPoint x: 231, endPoint y: 131, distance: 42.4
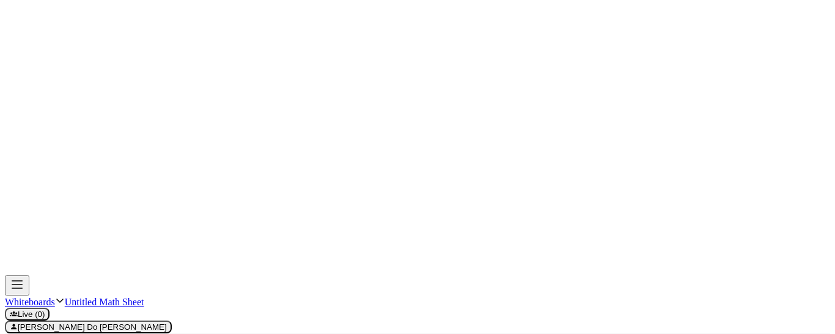
drag, startPoint x: 172, startPoint y: 149, endPoint x: 247, endPoint y: 146, distance: 75.3
drag, startPoint x: 180, startPoint y: 184, endPoint x: 181, endPoint y: 223, distance: 38.5
drag, startPoint x: 175, startPoint y: 215, endPoint x: 237, endPoint y: 218, distance: 62.5
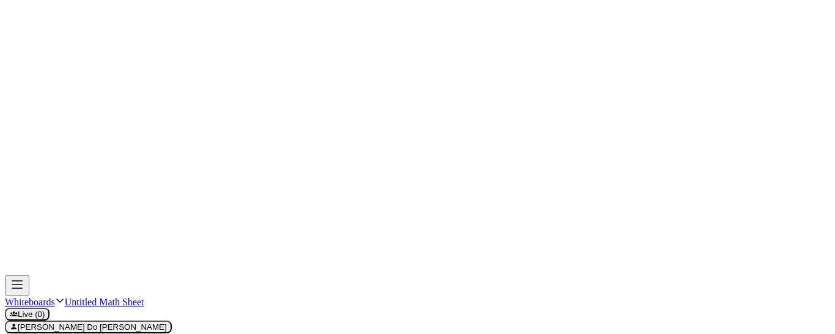
drag, startPoint x: 177, startPoint y: 290, endPoint x: 232, endPoint y: 293, distance: 54.5
drag, startPoint x: 184, startPoint y: 249, endPoint x: 218, endPoint y: 244, distance: 34.6
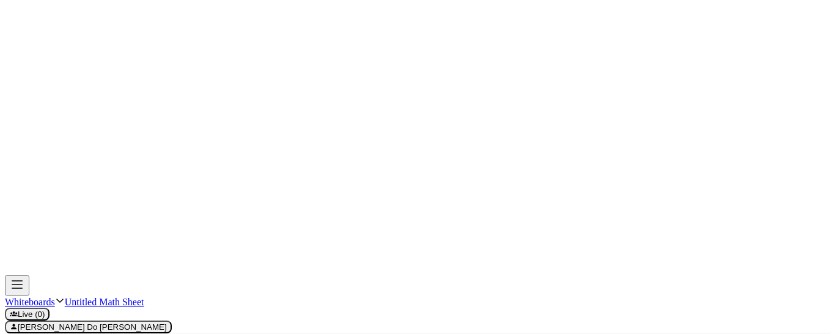
drag, startPoint x: 205, startPoint y: 111, endPoint x: 265, endPoint y: 110, distance: 60.5
drag, startPoint x: 218, startPoint y: 90, endPoint x: 254, endPoint y: 87, distance: 36.8
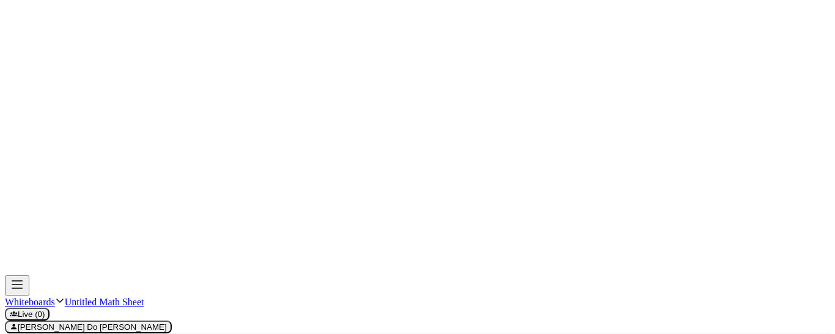
drag, startPoint x: 270, startPoint y: 115, endPoint x: 265, endPoint y: 124, distance: 9.9
drag, startPoint x: 263, startPoint y: 114, endPoint x: 273, endPoint y: 123, distance: 13.0
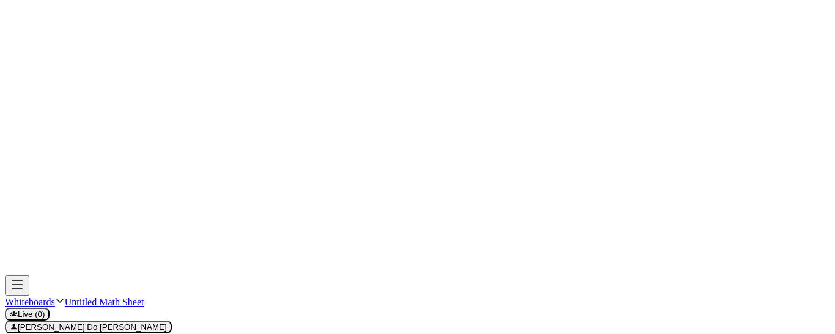
drag, startPoint x: 302, startPoint y: 91, endPoint x: 303, endPoint y: 101, distance: 9.8
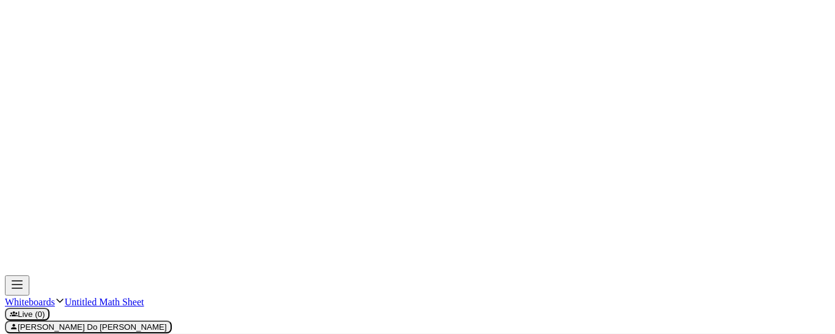
drag, startPoint x: 213, startPoint y: 183, endPoint x: 271, endPoint y: 183, distance: 58.1
drag, startPoint x: 215, startPoint y: 144, endPoint x: 264, endPoint y: 141, distance: 49.0
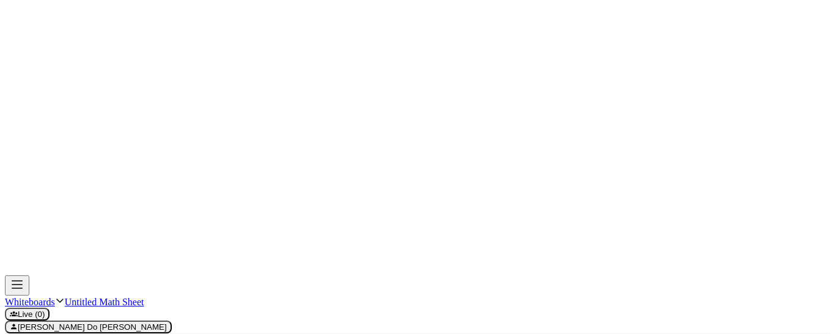
drag, startPoint x: 277, startPoint y: 186, endPoint x: 270, endPoint y: 194, distance: 10.9
drag, startPoint x: 270, startPoint y: 187, endPoint x: 278, endPoint y: 193, distance: 9.6
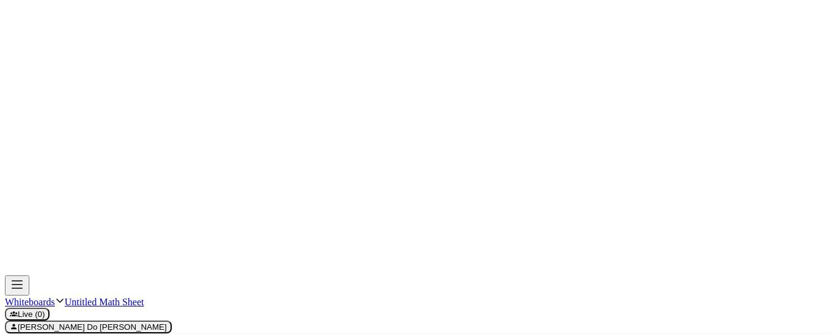
drag, startPoint x: 235, startPoint y: 210, endPoint x: 243, endPoint y: 210, distance: 7.3
drag, startPoint x: 217, startPoint y: 278, endPoint x: 270, endPoint y: 280, distance: 52.6
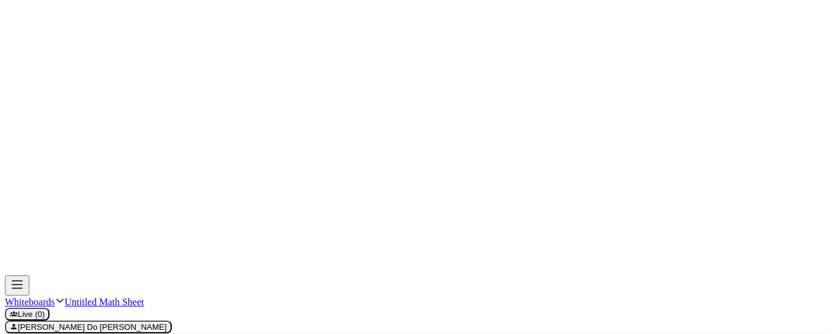
drag, startPoint x: 223, startPoint y: 241, endPoint x: 259, endPoint y: 238, distance: 36.2
drag, startPoint x: 248, startPoint y: 294, endPoint x: 254, endPoint y: 305, distance: 11.8
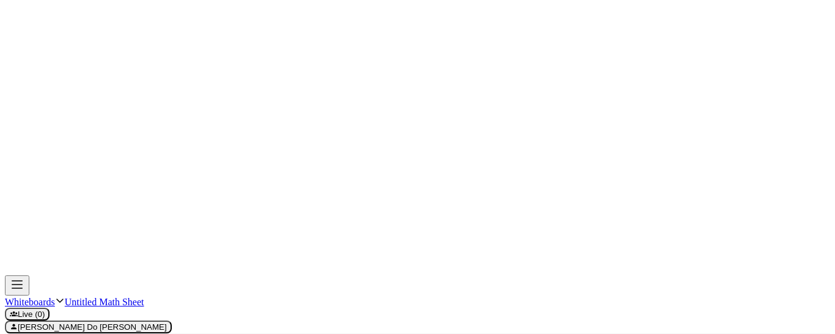
drag, startPoint x: 38, startPoint y: 174, endPoint x: 46, endPoint y: 174, distance: 7.9
drag, startPoint x: 61, startPoint y: 163, endPoint x: 63, endPoint y: 185, distance: 22.7
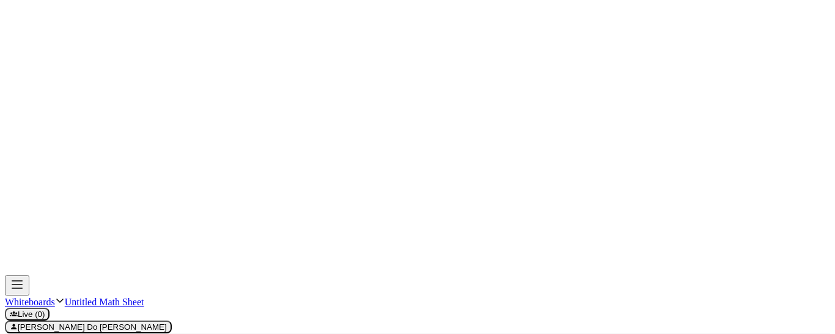
drag, startPoint x: 75, startPoint y: 166, endPoint x: 76, endPoint y: 179, distance: 13.5
drag, startPoint x: 84, startPoint y: 163, endPoint x: 86, endPoint y: 187, distance: 24.5
drag, startPoint x: 96, startPoint y: 172, endPoint x: 104, endPoint y: 172, distance: 7.9
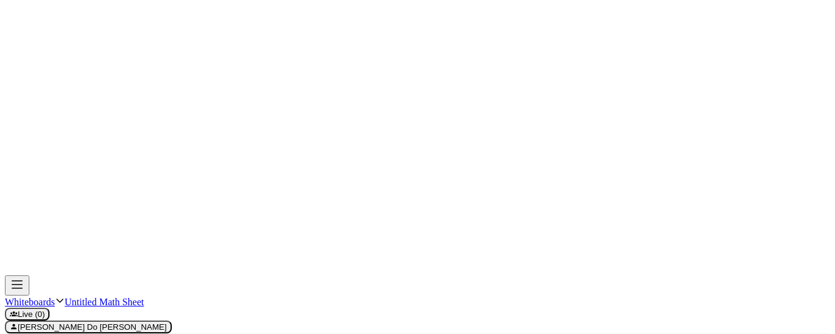
drag, startPoint x: 111, startPoint y: 159, endPoint x: 117, endPoint y: 182, distance: 24.2
drag, startPoint x: 135, startPoint y: 158, endPoint x: 135, endPoint y: 181, distance: 22.6
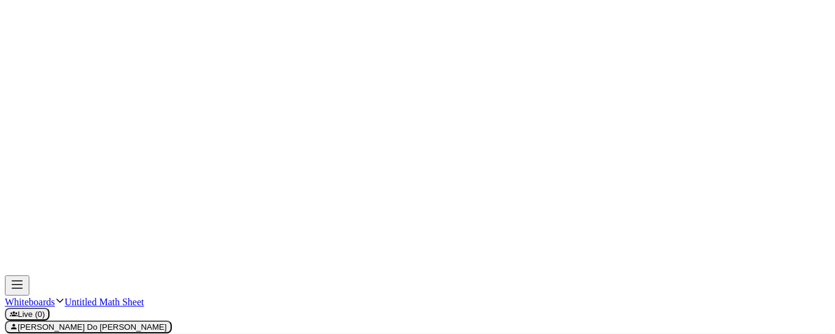
drag, startPoint x: 133, startPoint y: 188, endPoint x: 146, endPoint y: 187, distance: 12.2
drag, startPoint x: 138, startPoint y: 195, endPoint x: 144, endPoint y: 215, distance: 20.5
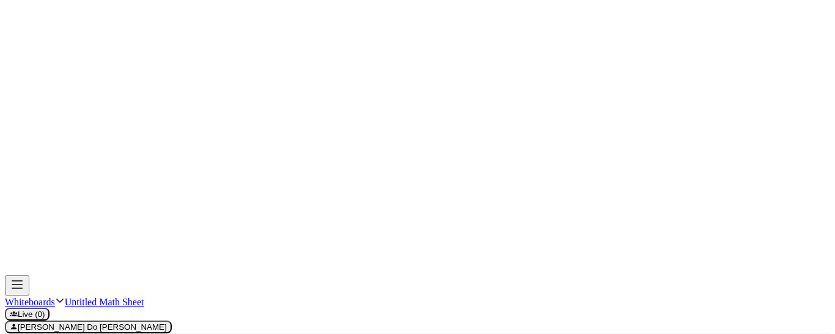
drag, startPoint x: 171, startPoint y: 164, endPoint x: 178, endPoint y: 182, distance: 19.2
drag, startPoint x: 90, startPoint y: 148, endPoint x: 97, endPoint y: 158, distance: 11.9
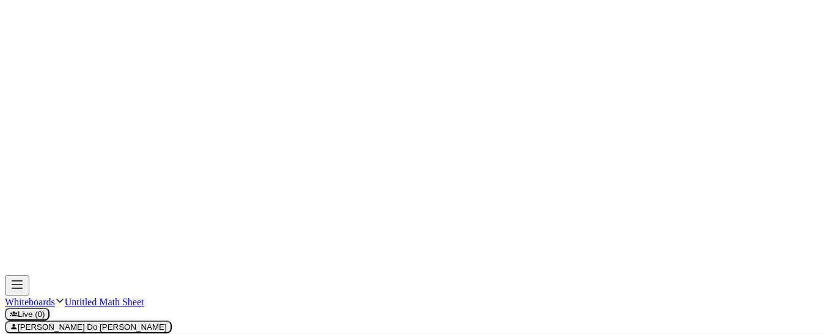
drag, startPoint x: 37, startPoint y: 231, endPoint x: 43, endPoint y: 231, distance: 6.7
drag, startPoint x: 37, startPoint y: 223, endPoint x: 43, endPoint y: 224, distance: 6.8
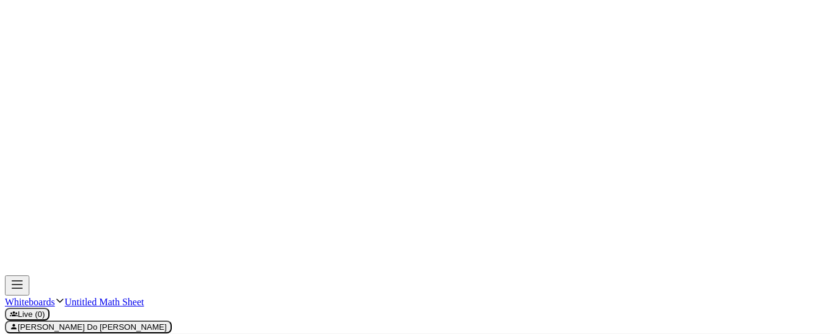
drag, startPoint x: 57, startPoint y: 215, endPoint x: 57, endPoint y: 232, distance: 16.5
drag, startPoint x: 74, startPoint y: 216, endPoint x: 70, endPoint y: 231, distance: 14.5
drag, startPoint x: 94, startPoint y: 228, endPoint x: 101, endPoint y: 228, distance: 7.3
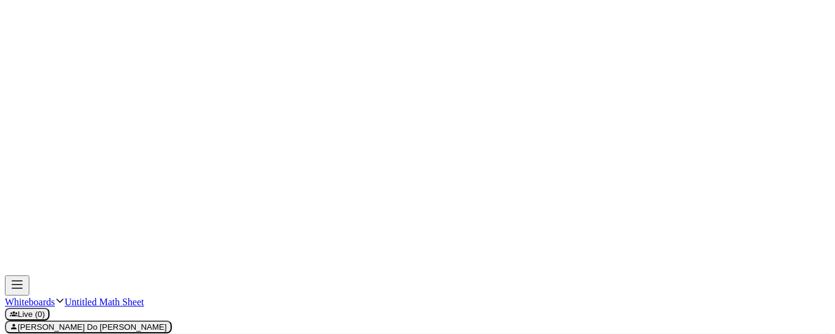
drag, startPoint x: 112, startPoint y: 216, endPoint x: 108, endPoint y: 229, distance: 13.4
drag, startPoint x: 125, startPoint y: 218, endPoint x: 129, endPoint y: 234, distance: 17.1
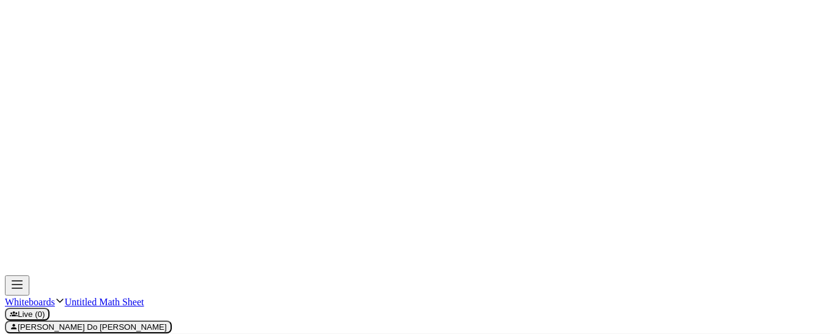
drag, startPoint x: 124, startPoint y: 240, endPoint x: 130, endPoint y: 240, distance: 6.8
drag, startPoint x: 67, startPoint y: 243, endPoint x: 32, endPoint y: 255, distance: 37.3
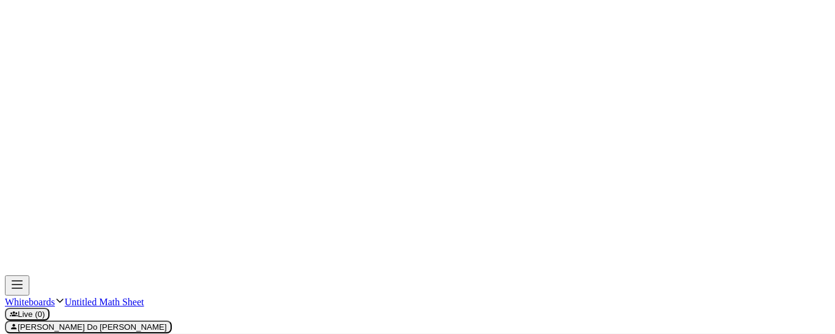
drag, startPoint x: 105, startPoint y: 236, endPoint x: 72, endPoint y: 275, distance: 51.6
drag, startPoint x: 103, startPoint y: 120, endPoint x: 117, endPoint y: 119, distance: 13.5
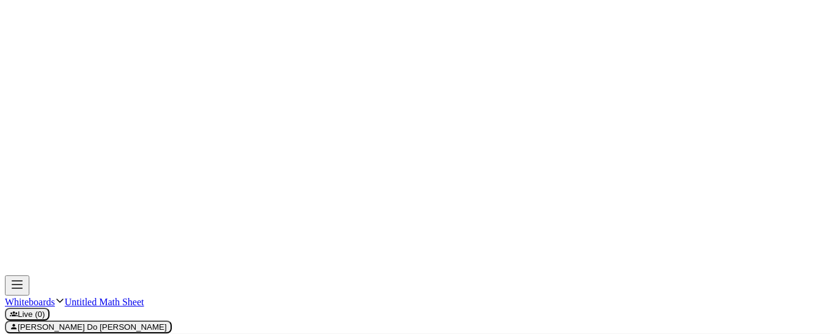
drag, startPoint x: 390, startPoint y: 102, endPoint x: 353, endPoint y: 167, distance: 74.5
drag, startPoint x: 9, startPoint y: 149, endPoint x: 23, endPoint y: 162, distance: 19.5
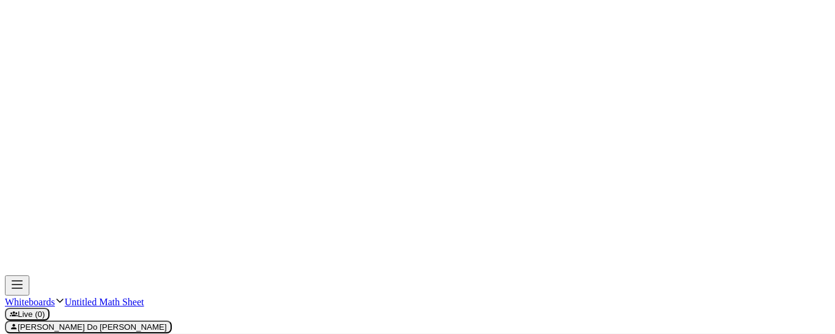
drag, startPoint x: 169, startPoint y: 139, endPoint x: 163, endPoint y: 143, distance: 7.5
